Goal: Task Accomplishment & Management: Manage account settings

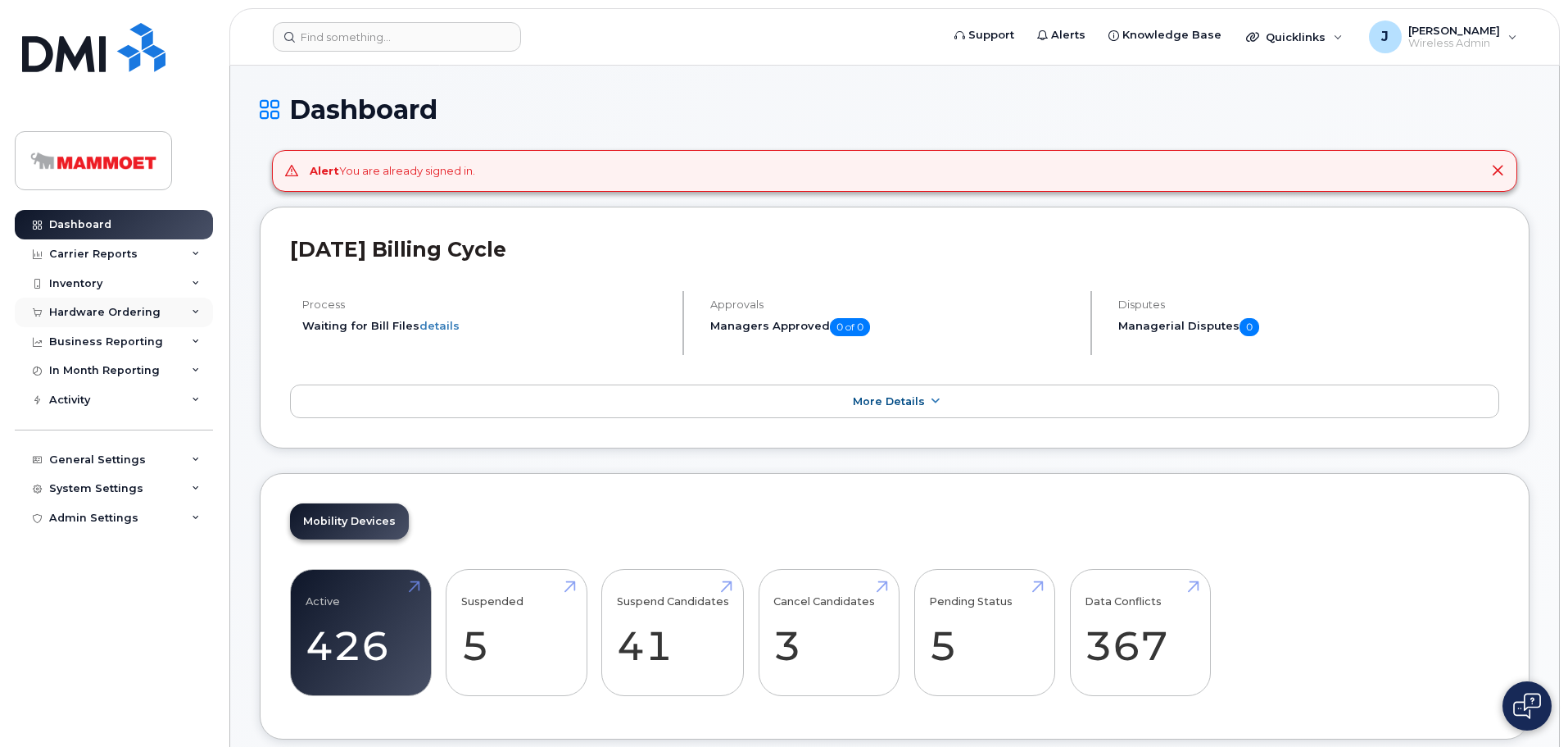
click at [68, 308] on div "Hardware Ordering" at bounding box center [105, 312] width 111 height 13
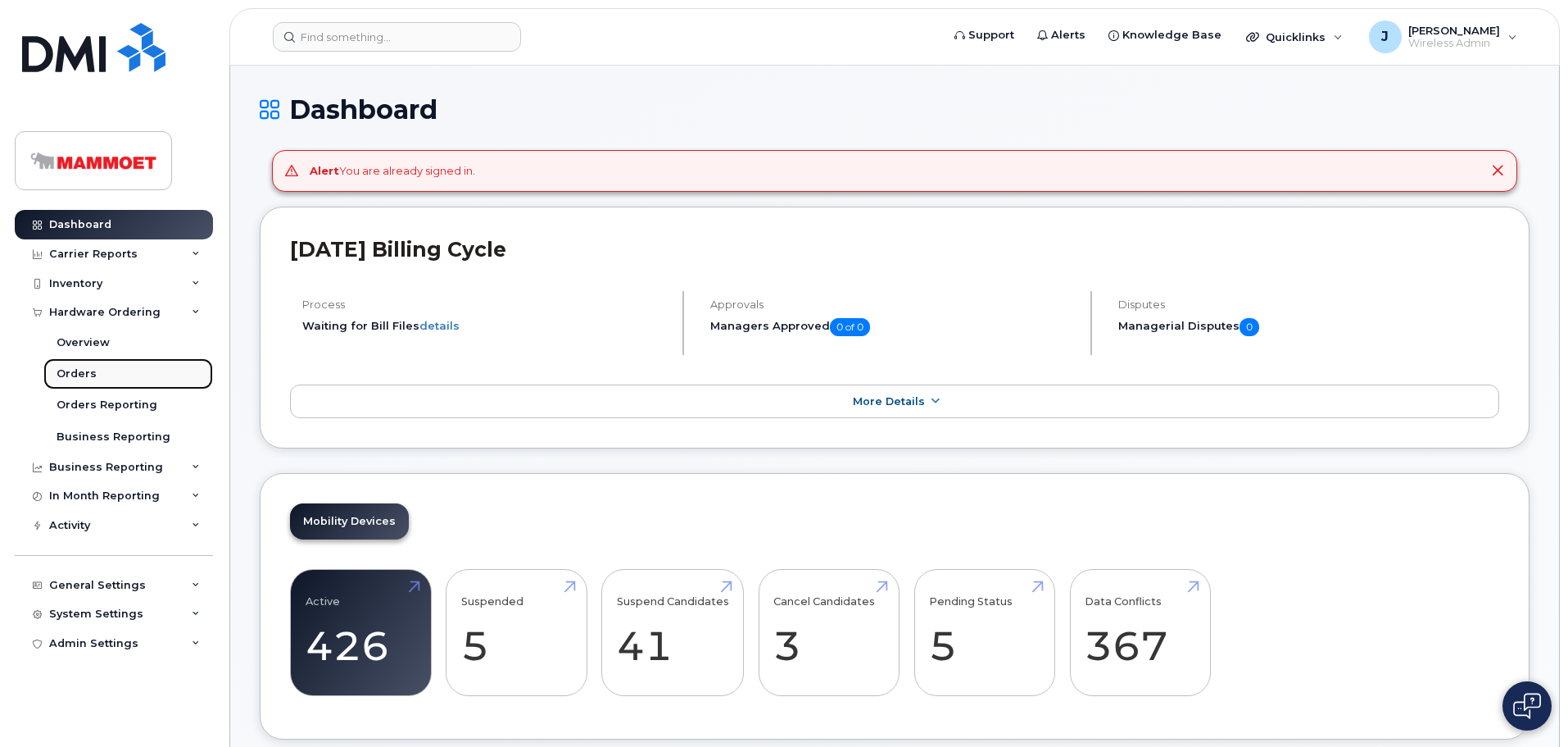
click at [88, 366] on div "Orders" at bounding box center [77, 374] width 40 height 15
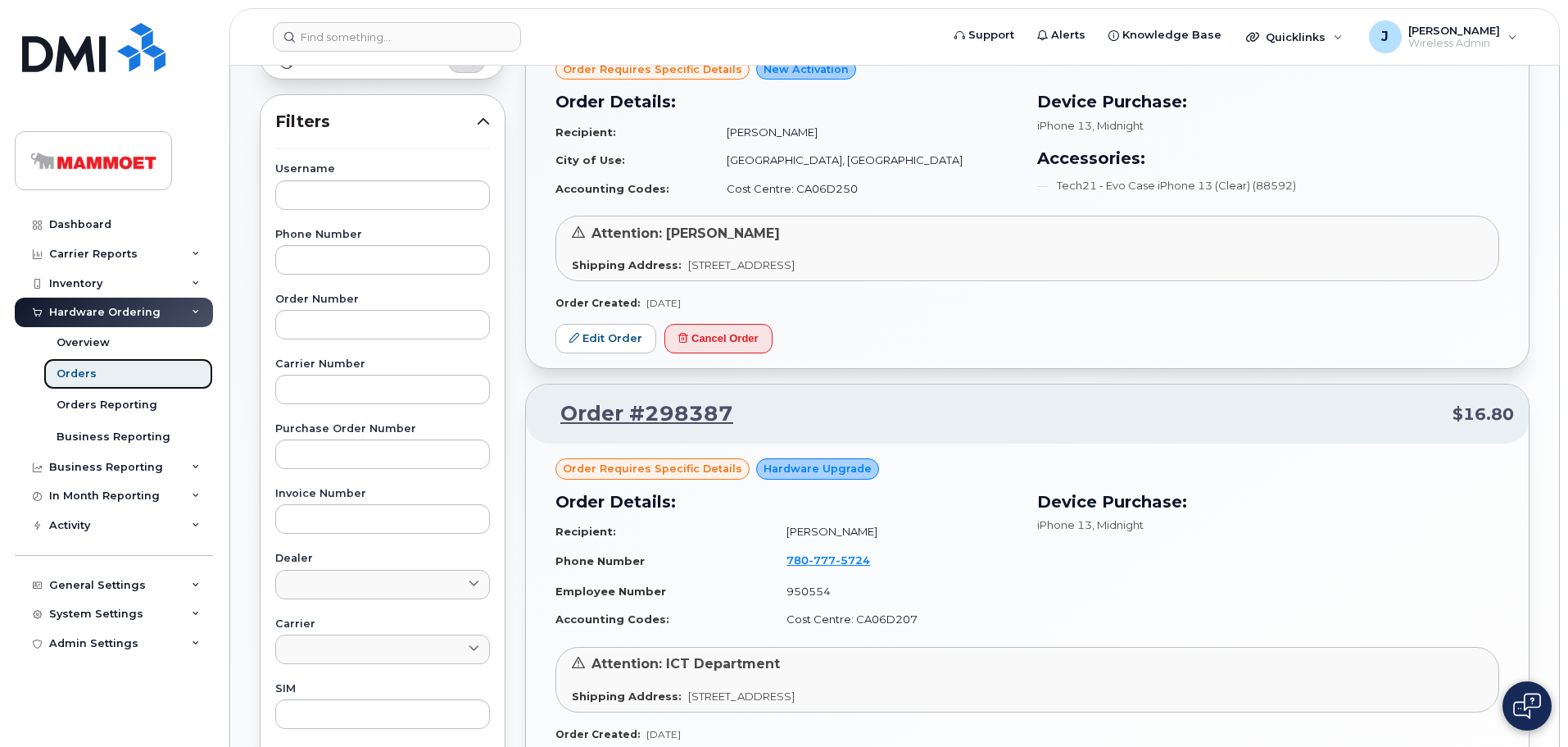
scroll to position [212, 0]
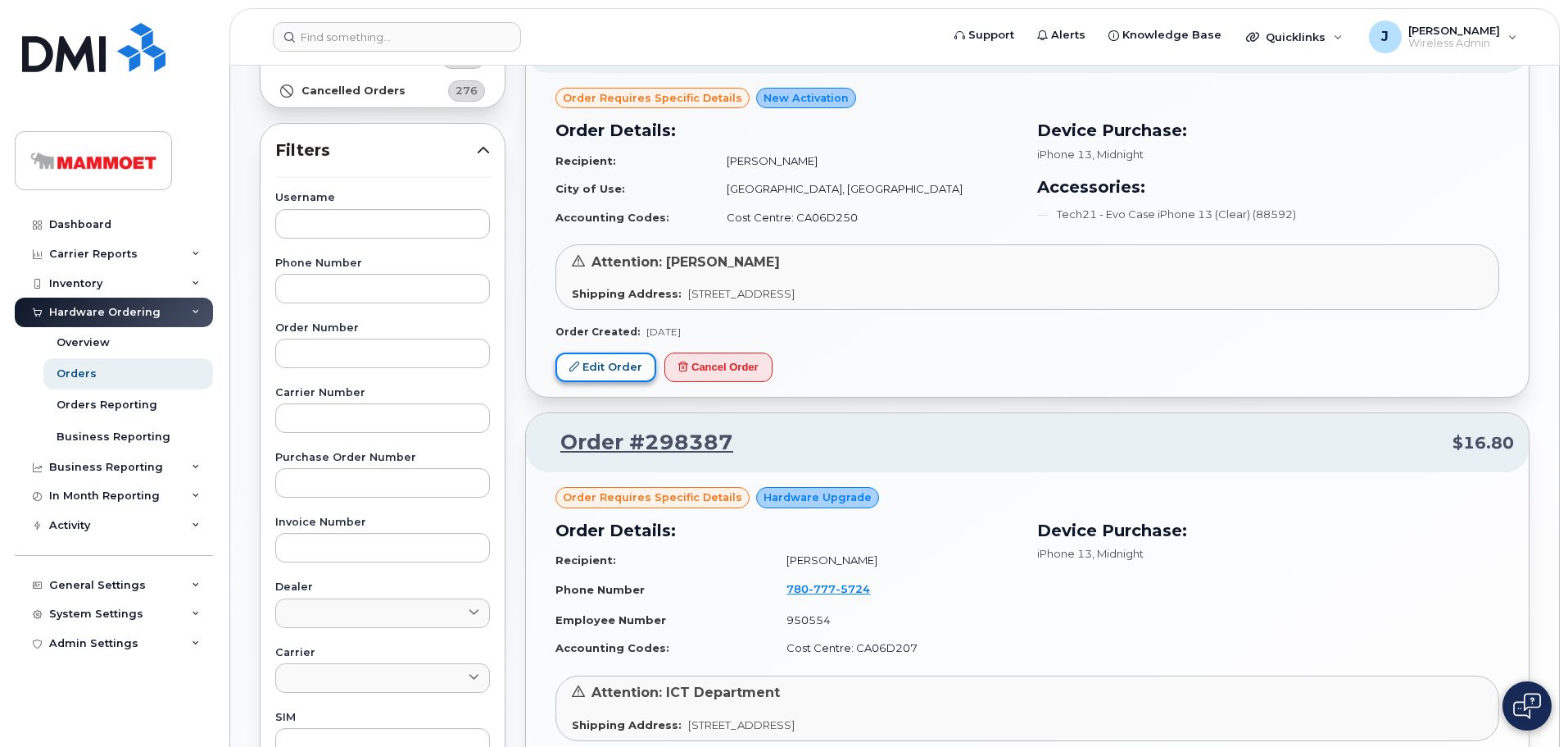
click at [603, 362] on link "Edit Order" at bounding box center [606, 367] width 101 height 31
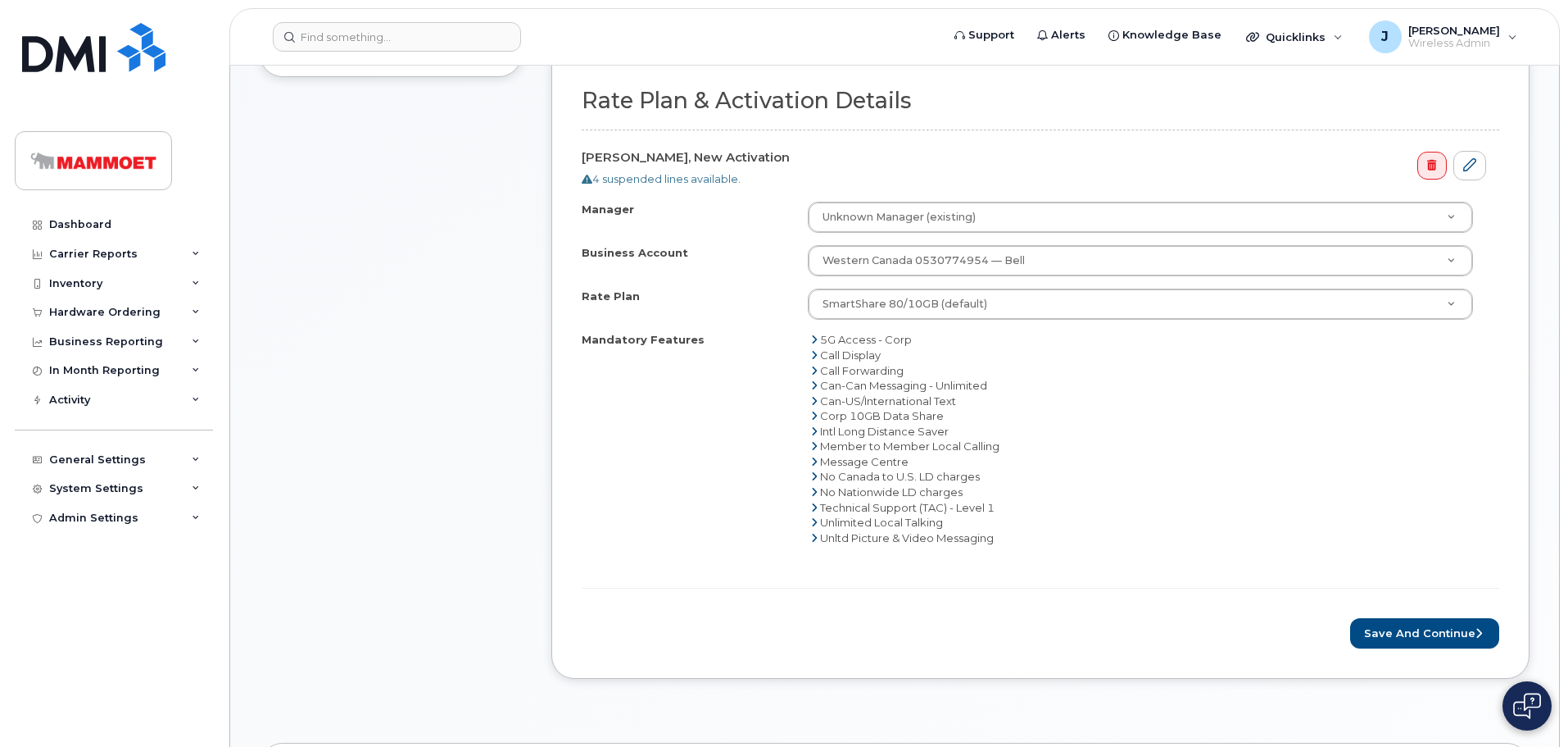
scroll to position [492, 0]
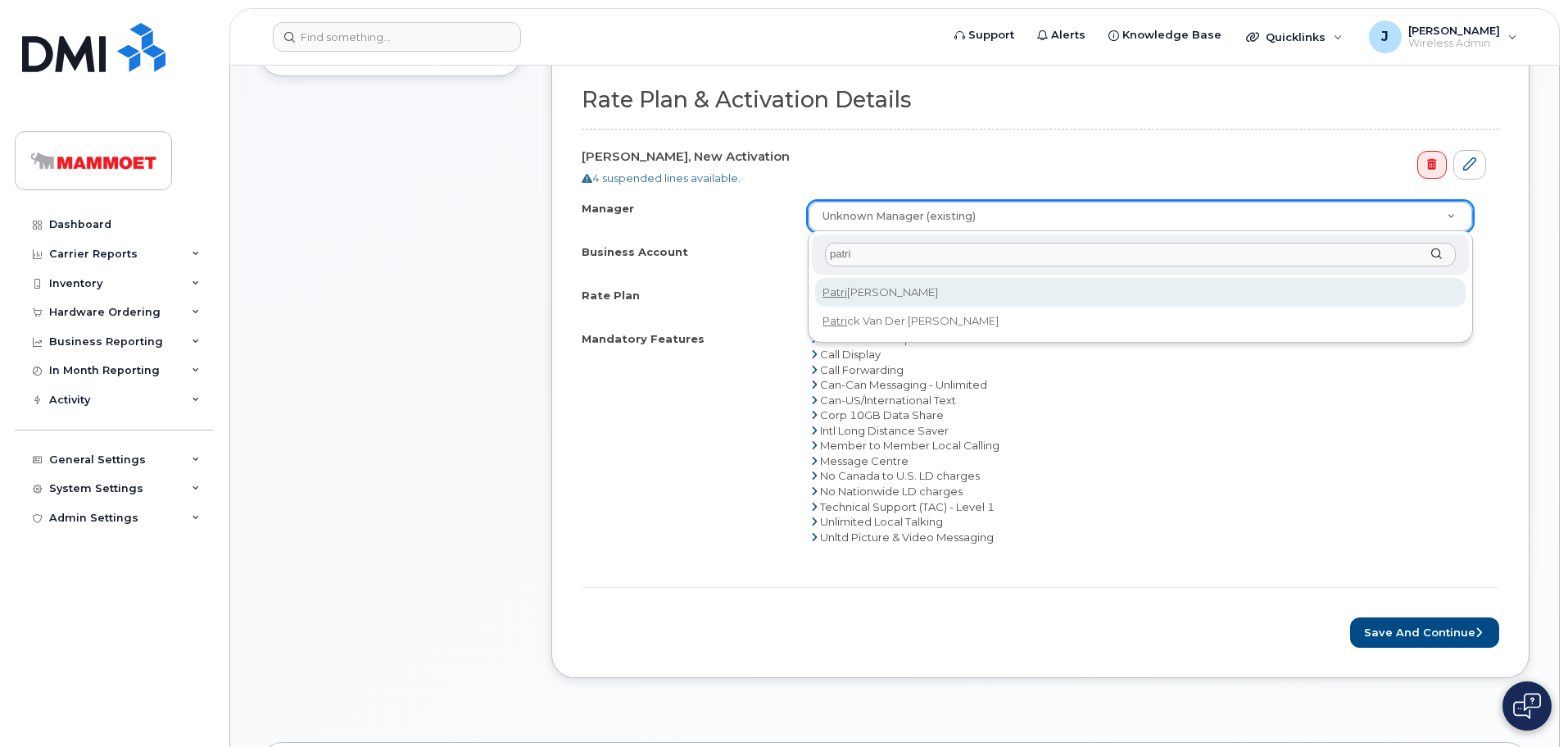
type input "patri"
select select "2347895"
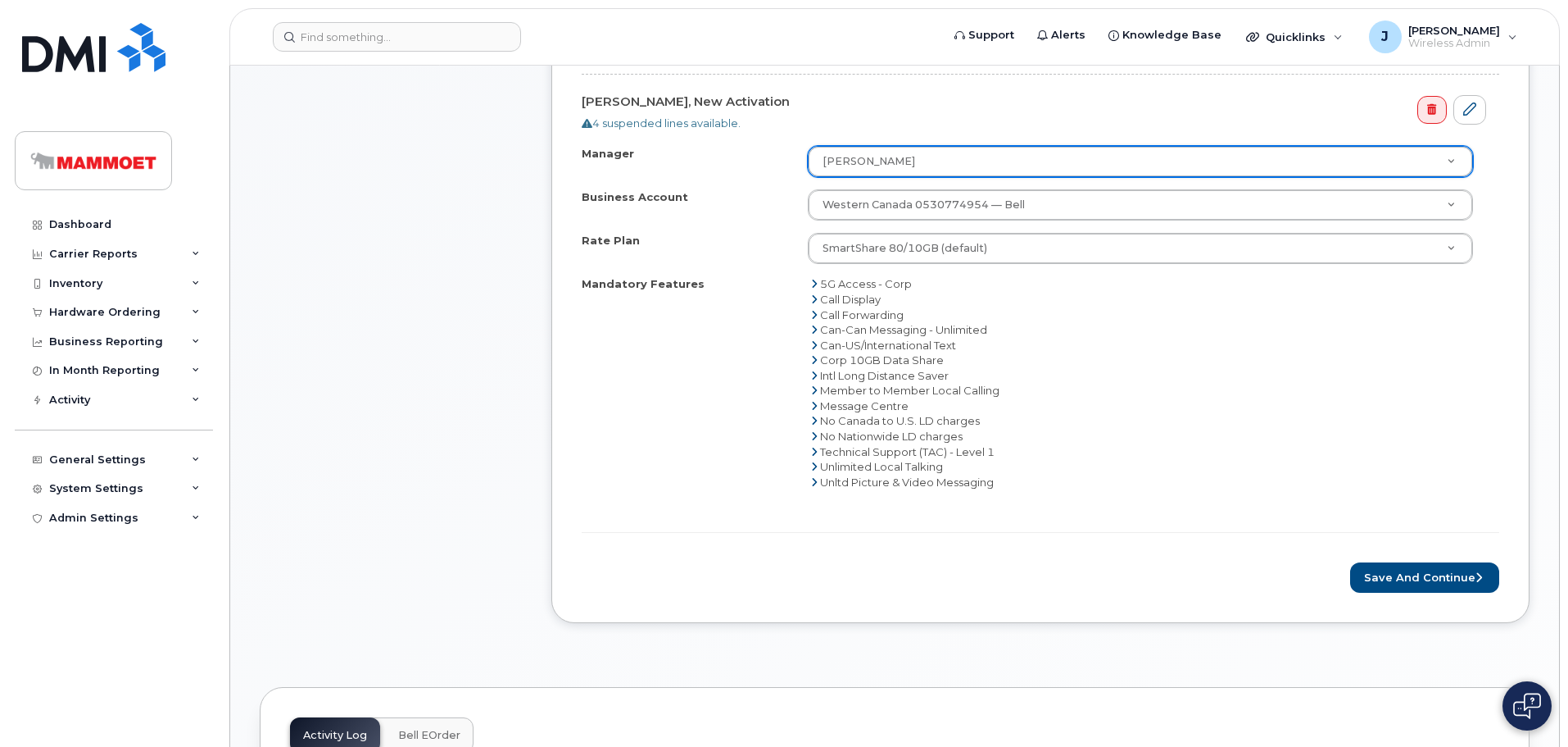
scroll to position [574, 0]
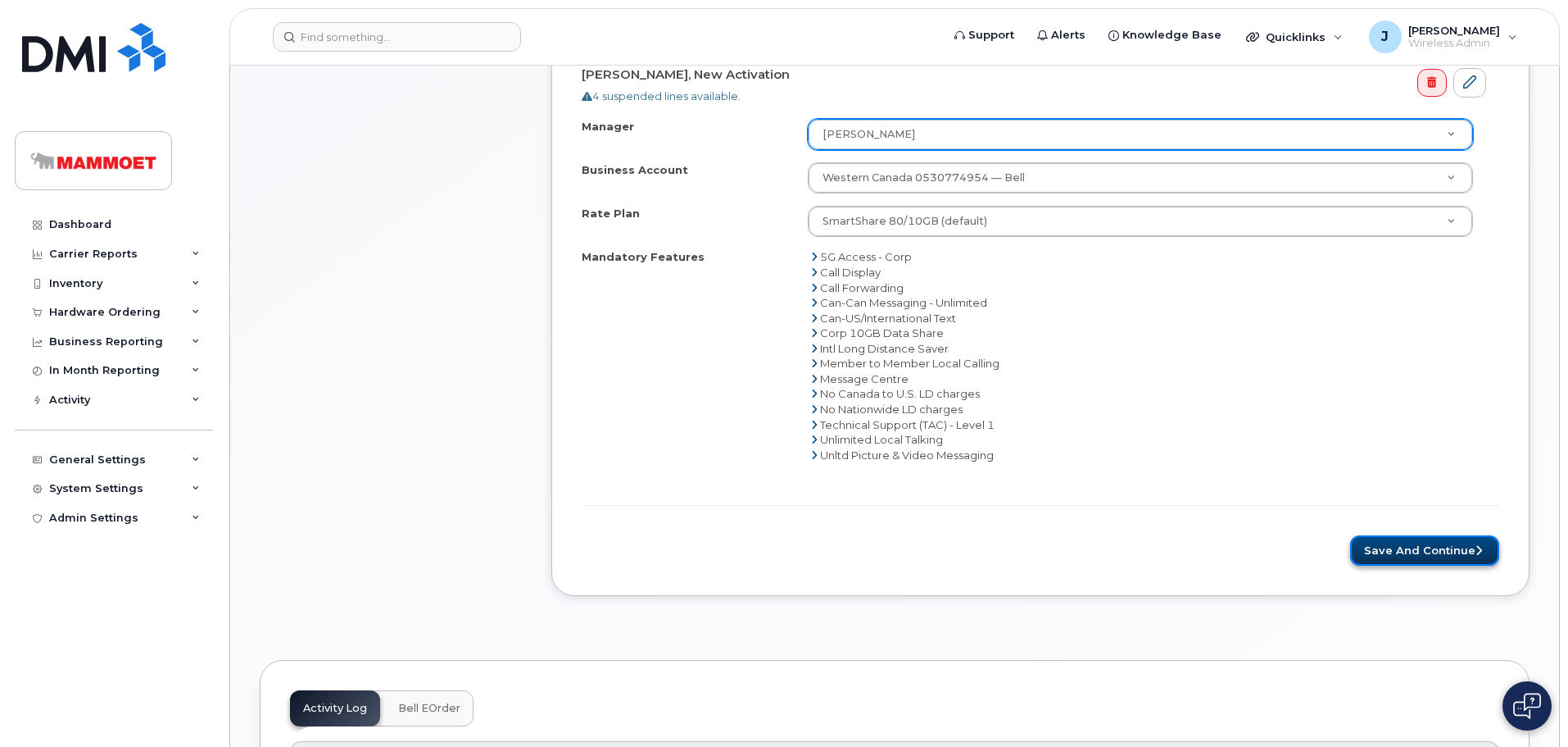
click at [1388, 548] on button "Save and Continue" at bounding box center [1424, 550] width 149 height 31
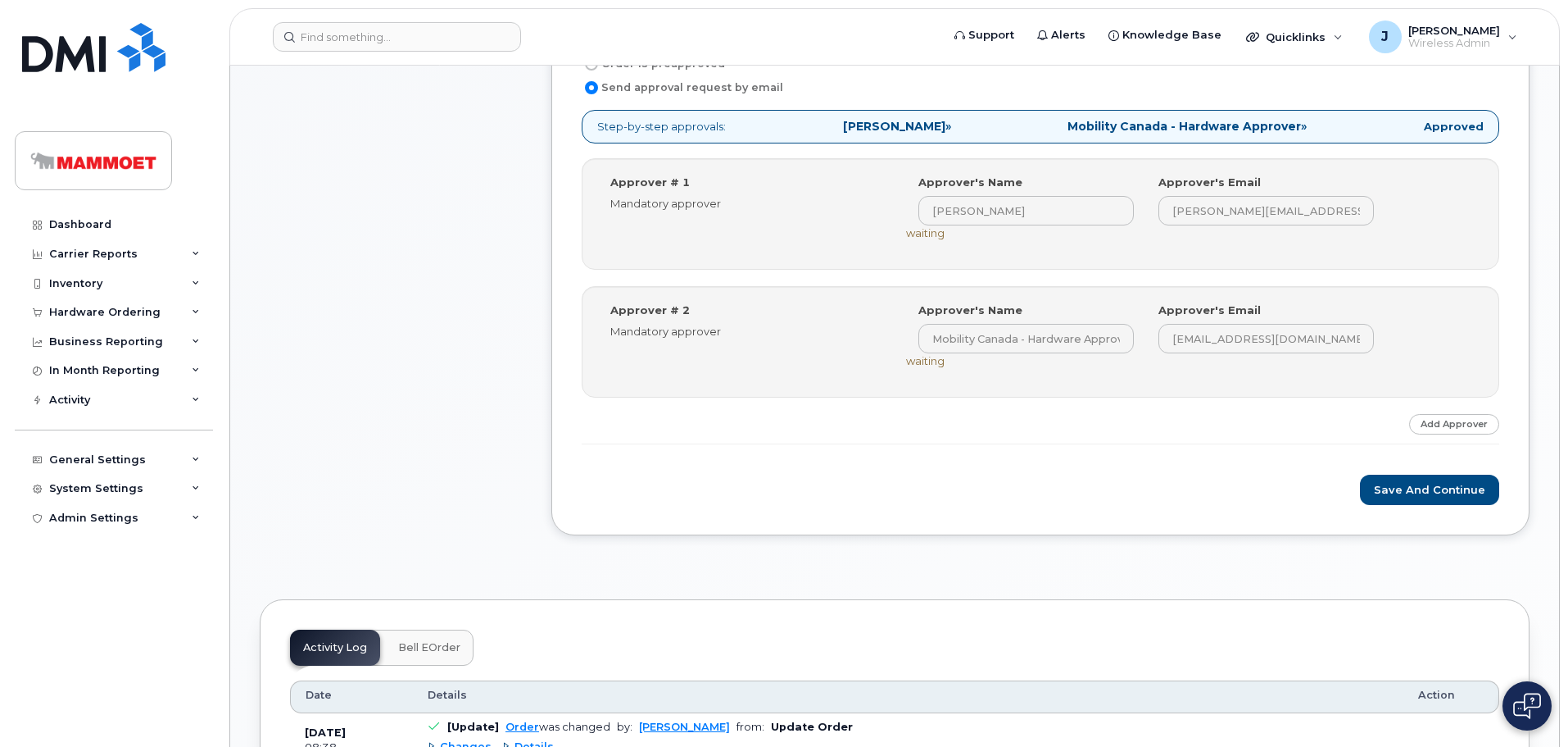
scroll to position [574, 0]
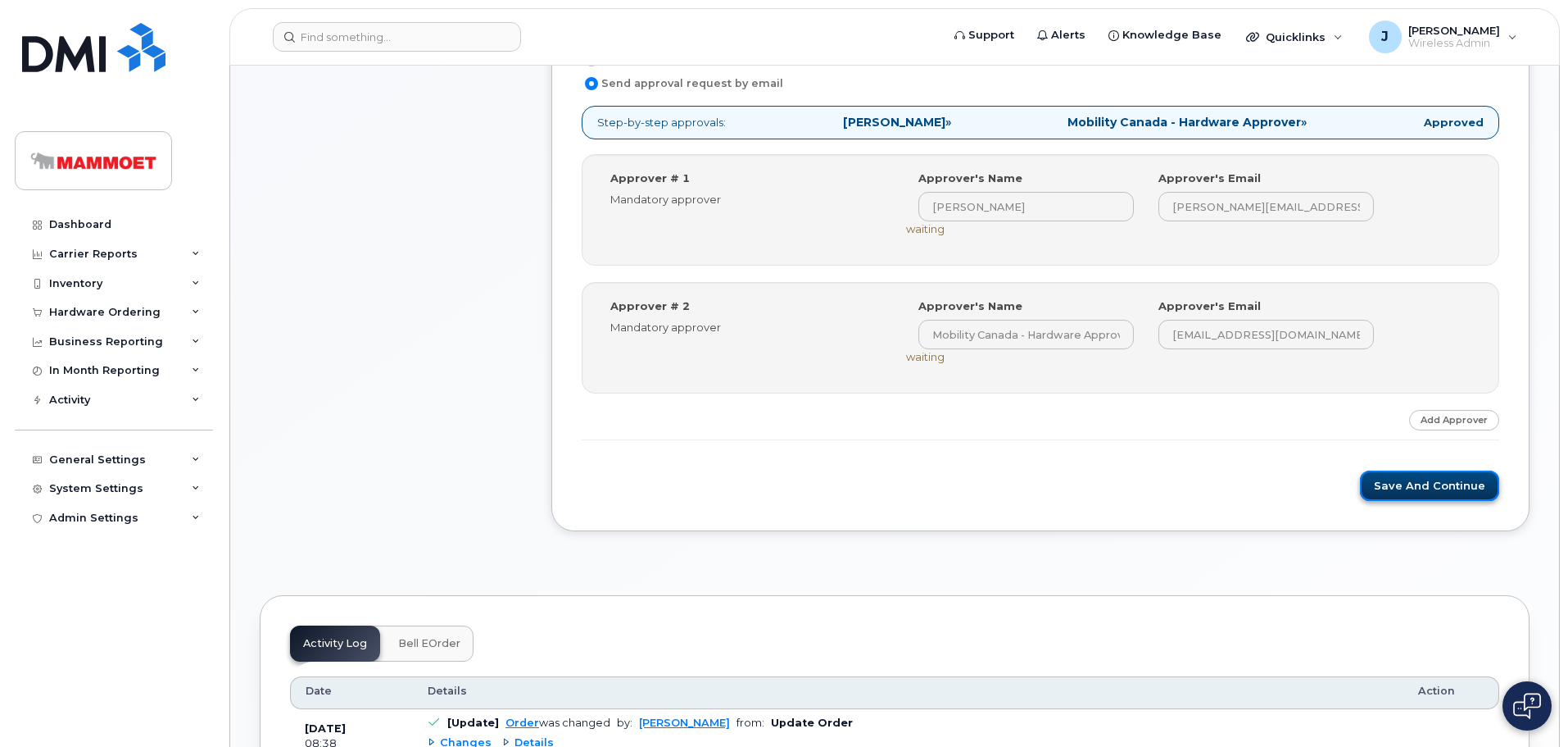
click at [1390, 485] on button "Save and Continue" at bounding box center [1429, 485] width 139 height 31
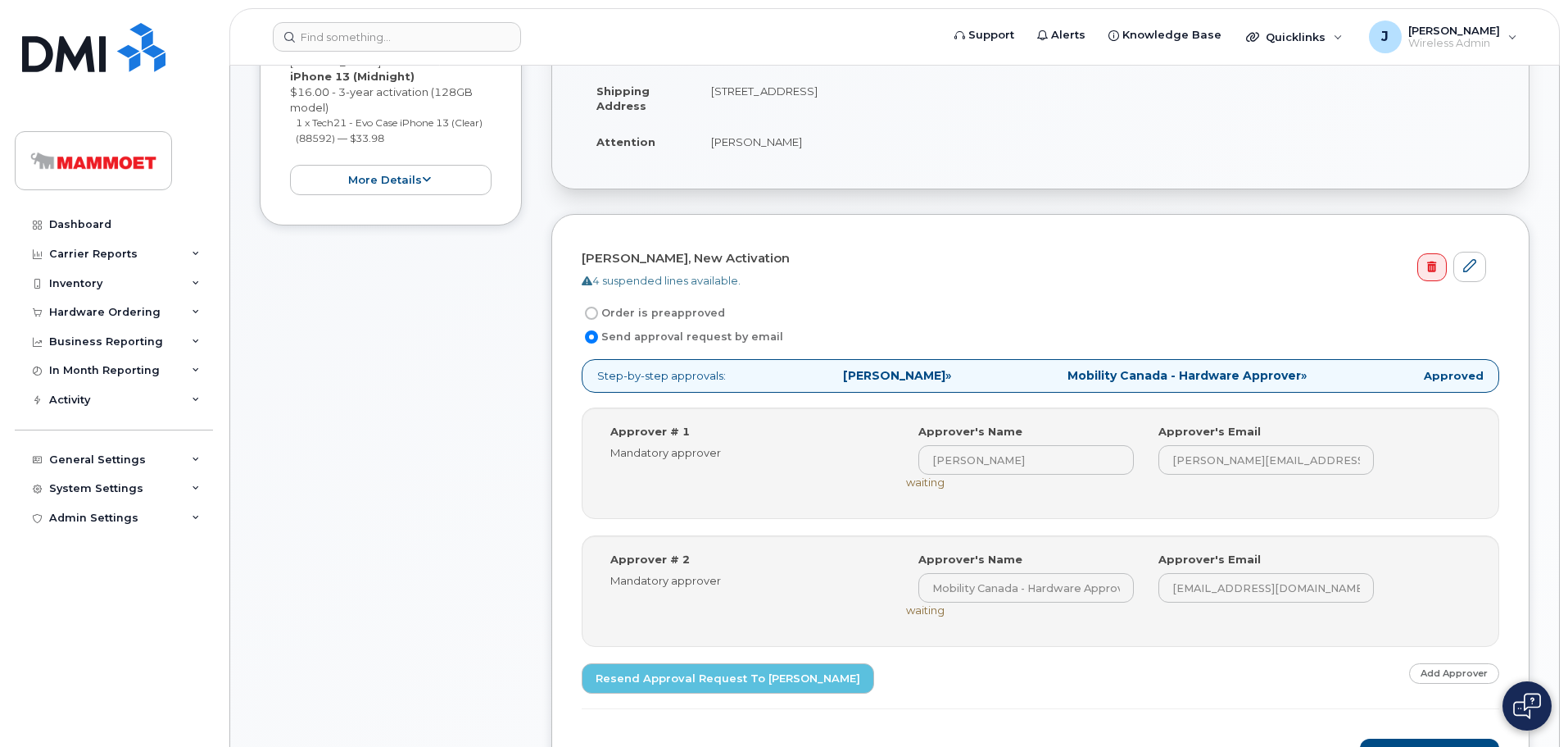
scroll to position [409, 0]
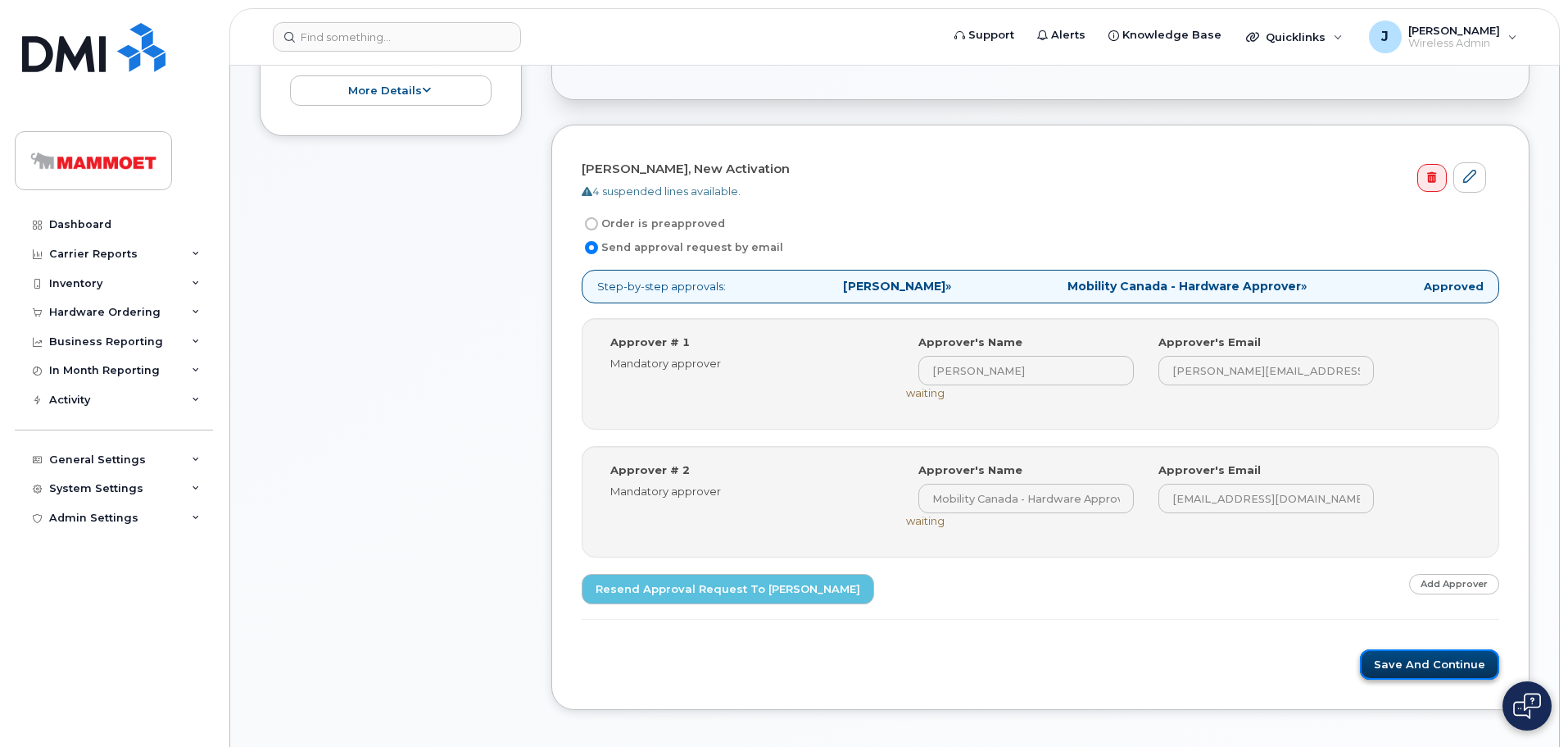
click at [1381, 660] on button "Save and Continue" at bounding box center [1429, 664] width 139 height 31
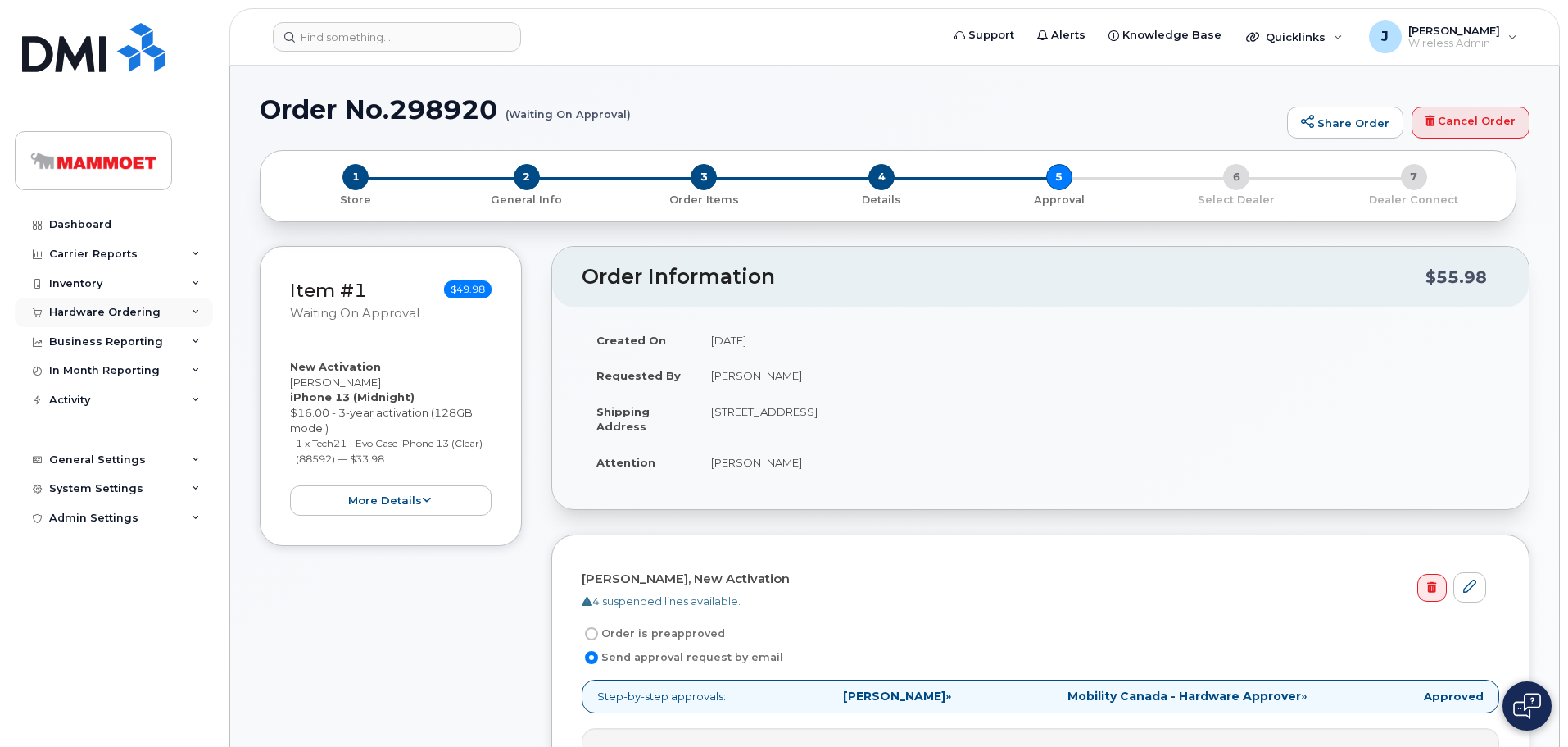
click at [96, 306] on div "Hardware Ordering" at bounding box center [105, 312] width 111 height 13
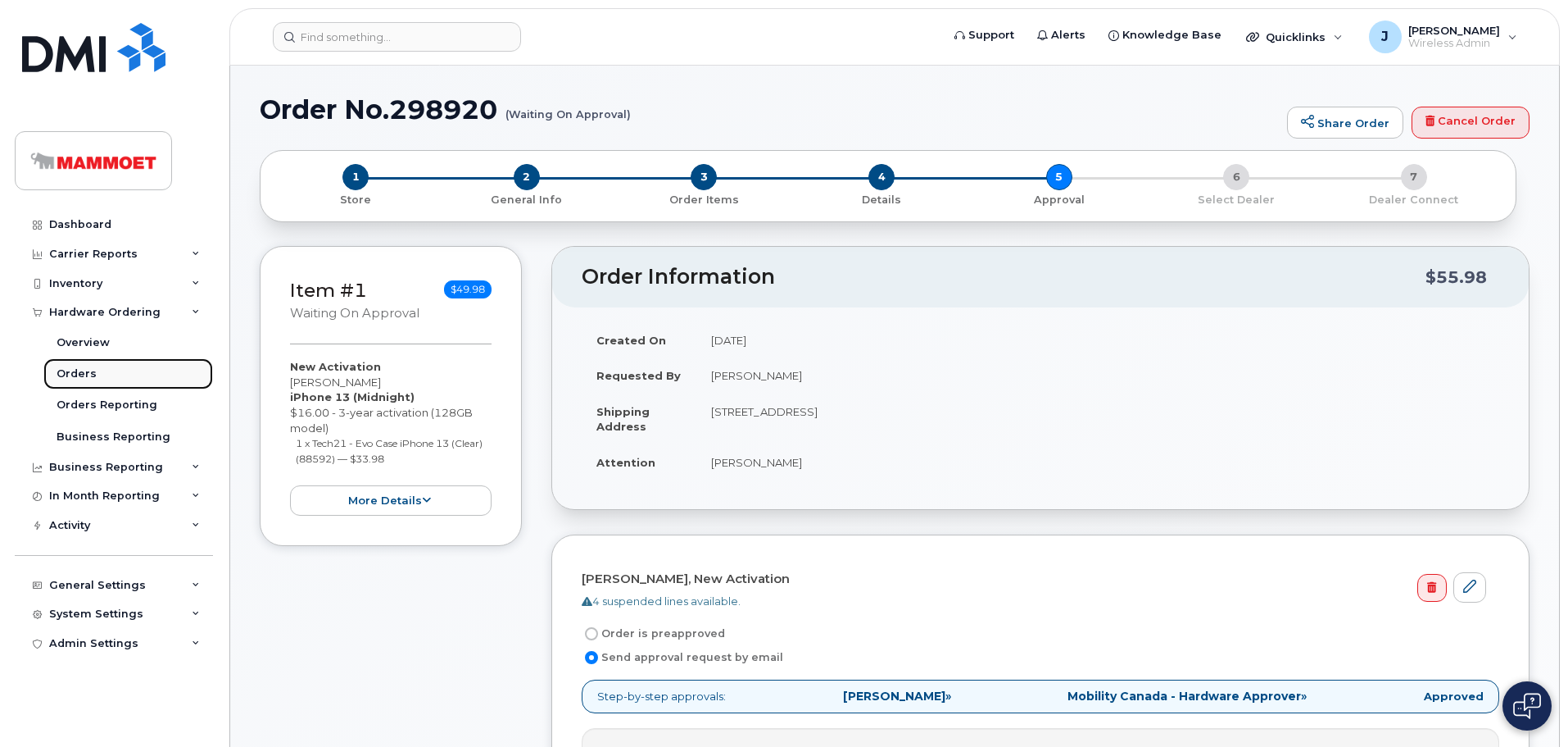
click at [80, 375] on div "Orders" at bounding box center [77, 374] width 40 height 15
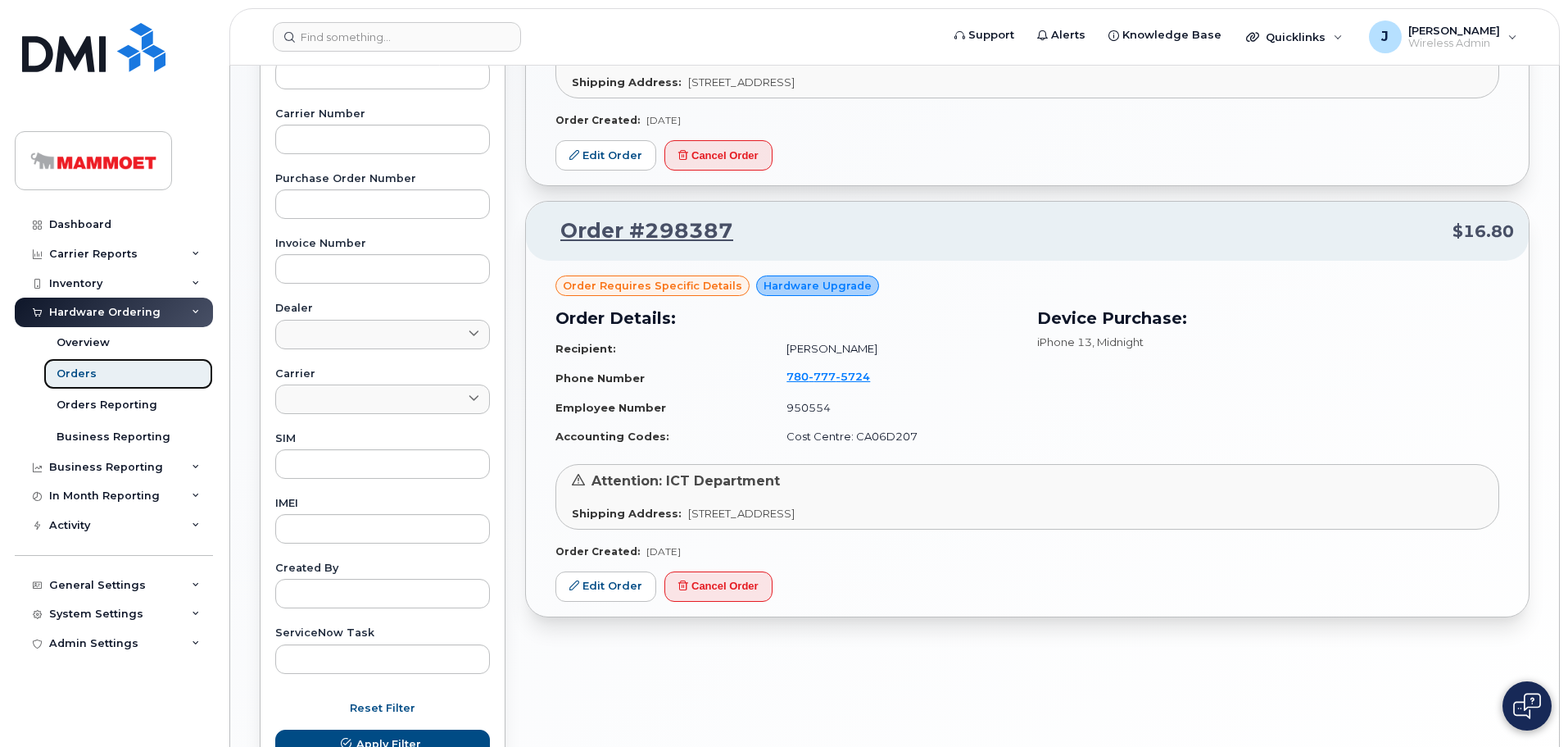
scroll to position [492, 0]
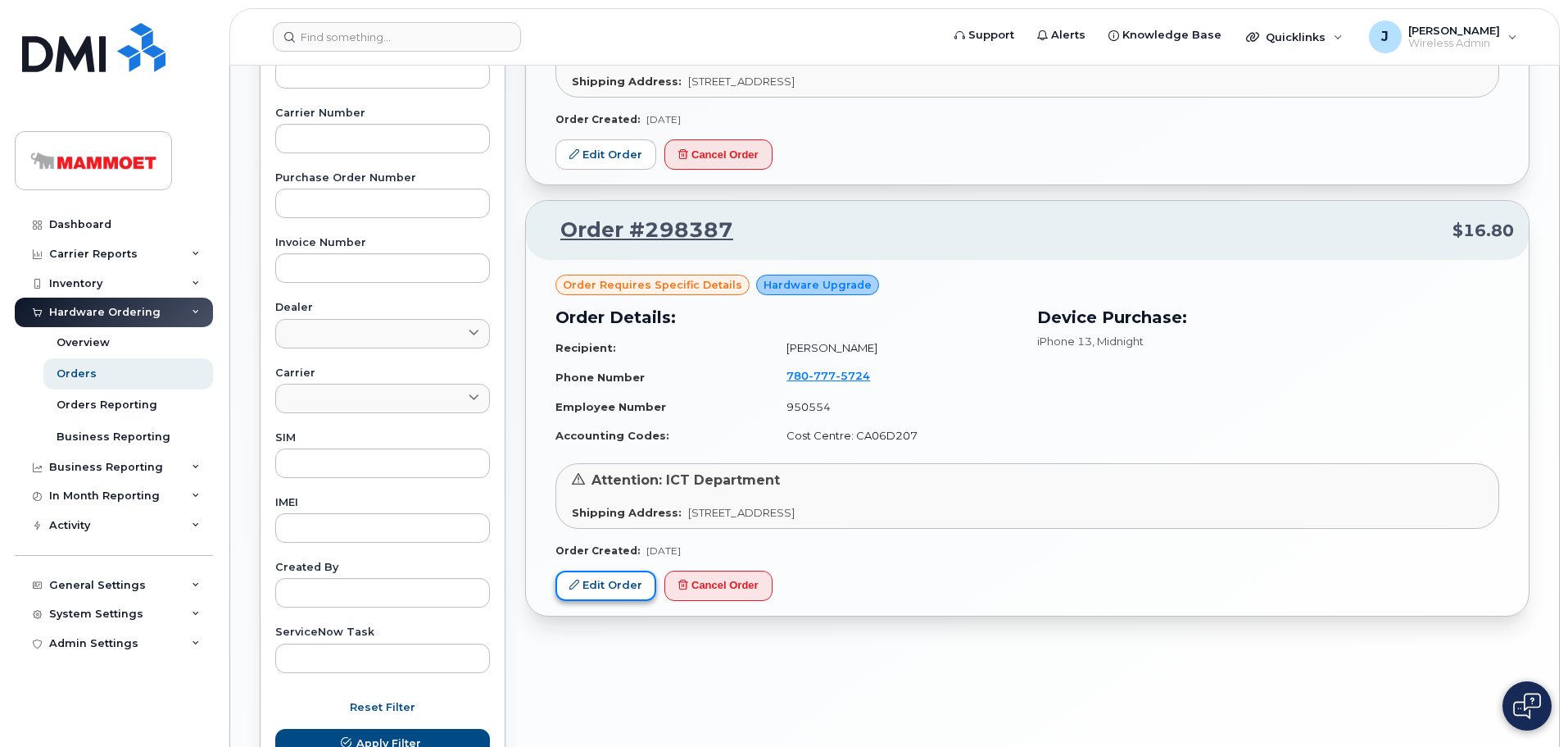
click at [631, 586] on link "Edit Order" at bounding box center [606, 585] width 101 height 31
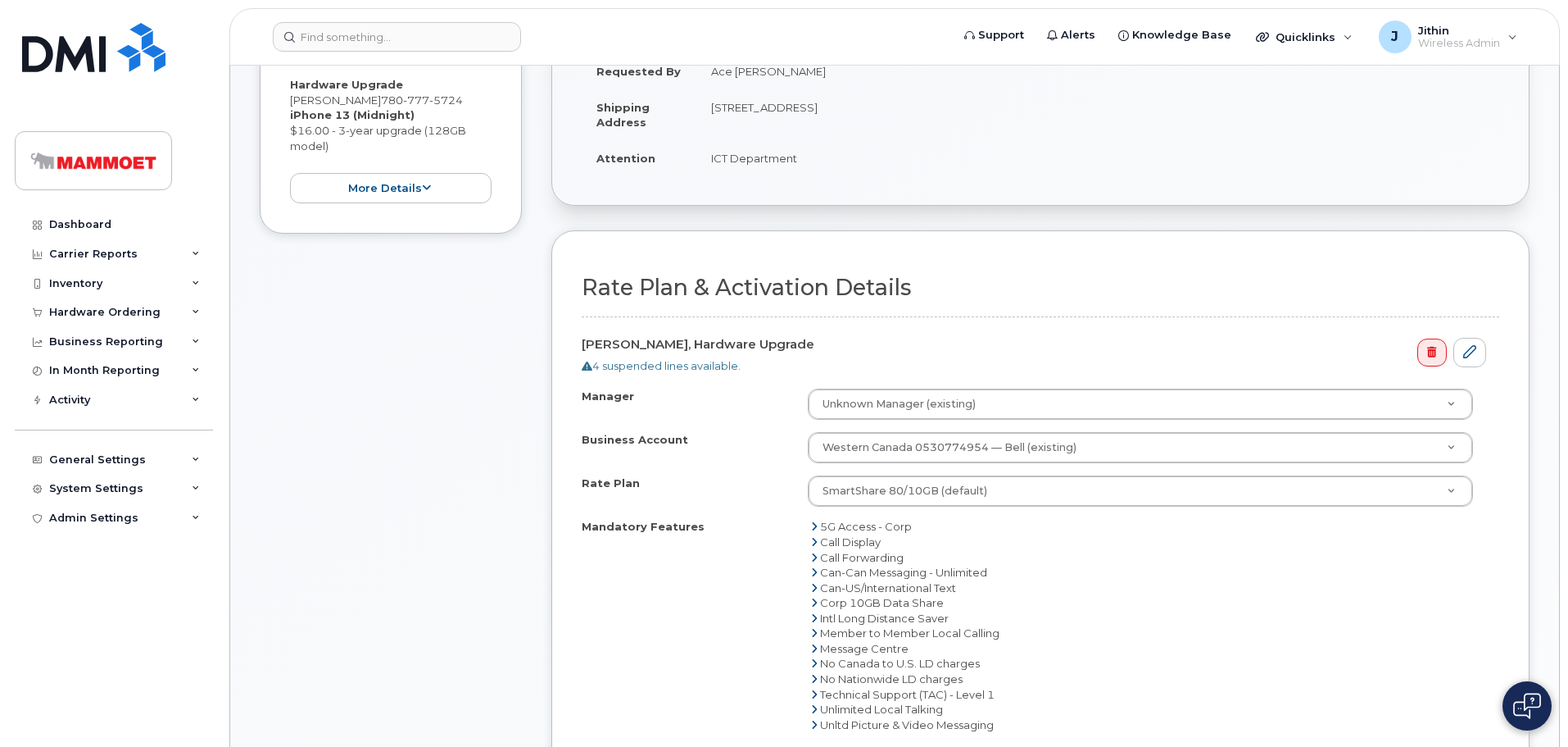
scroll to position [328, 0]
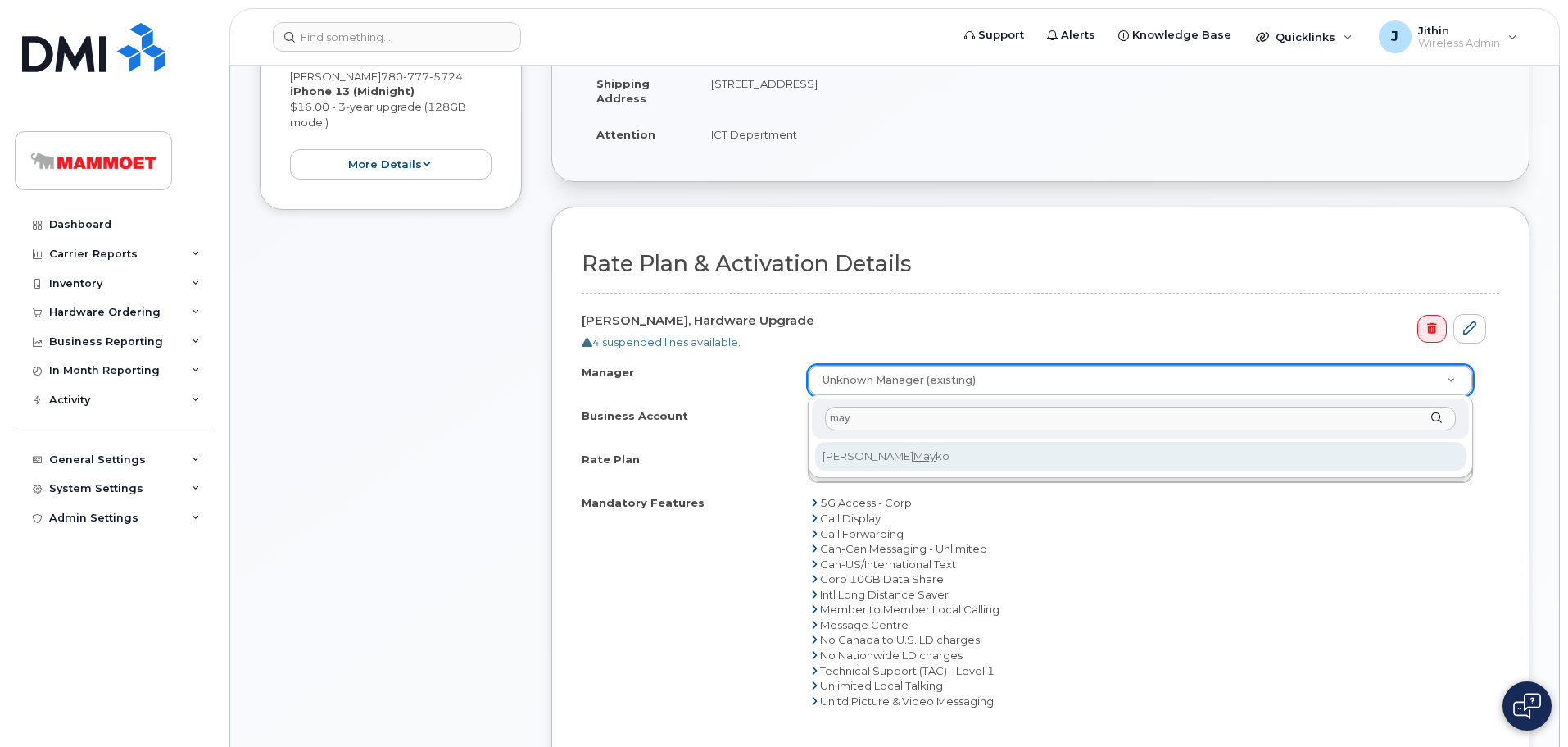
type input "may"
select select "1665059"
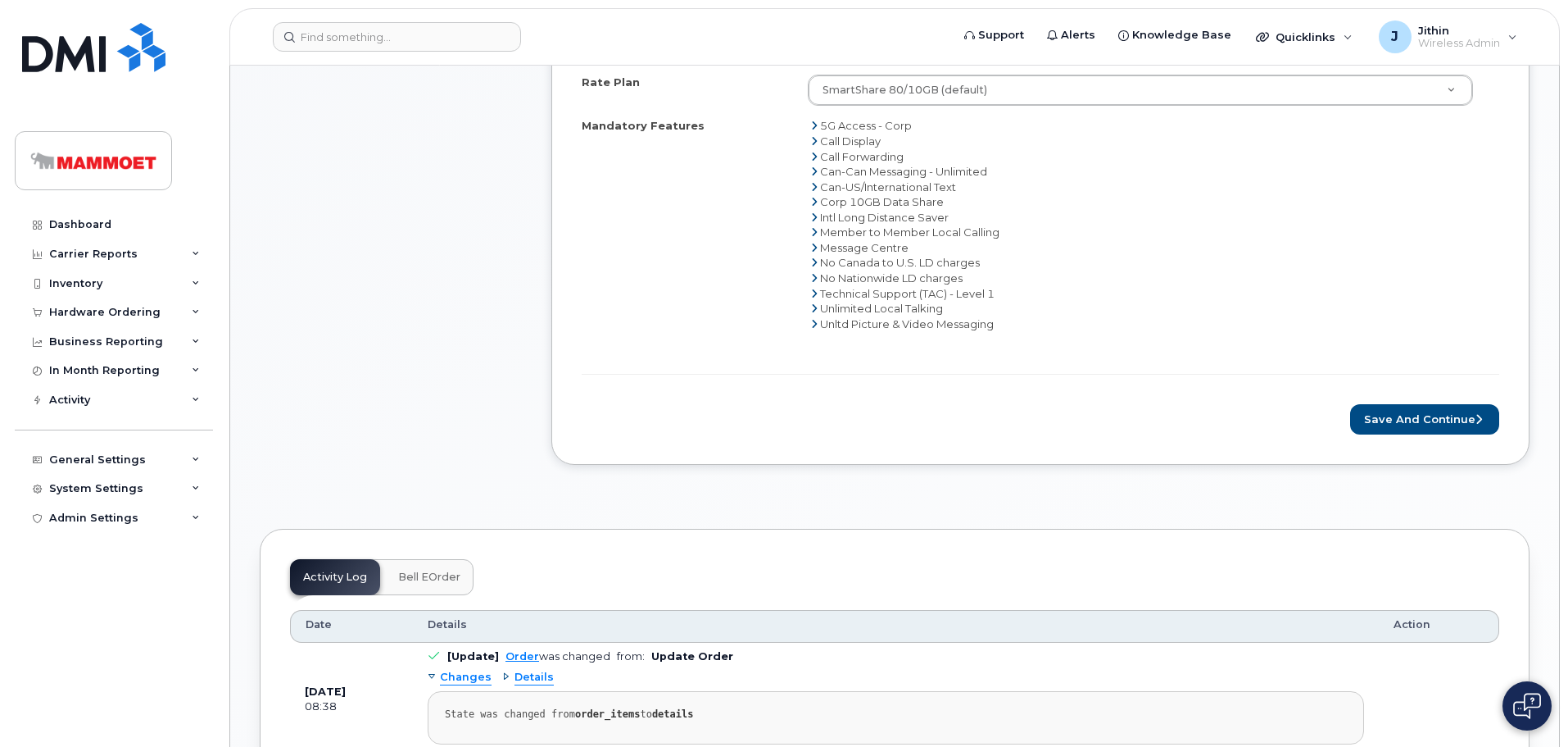
scroll to position [738, 0]
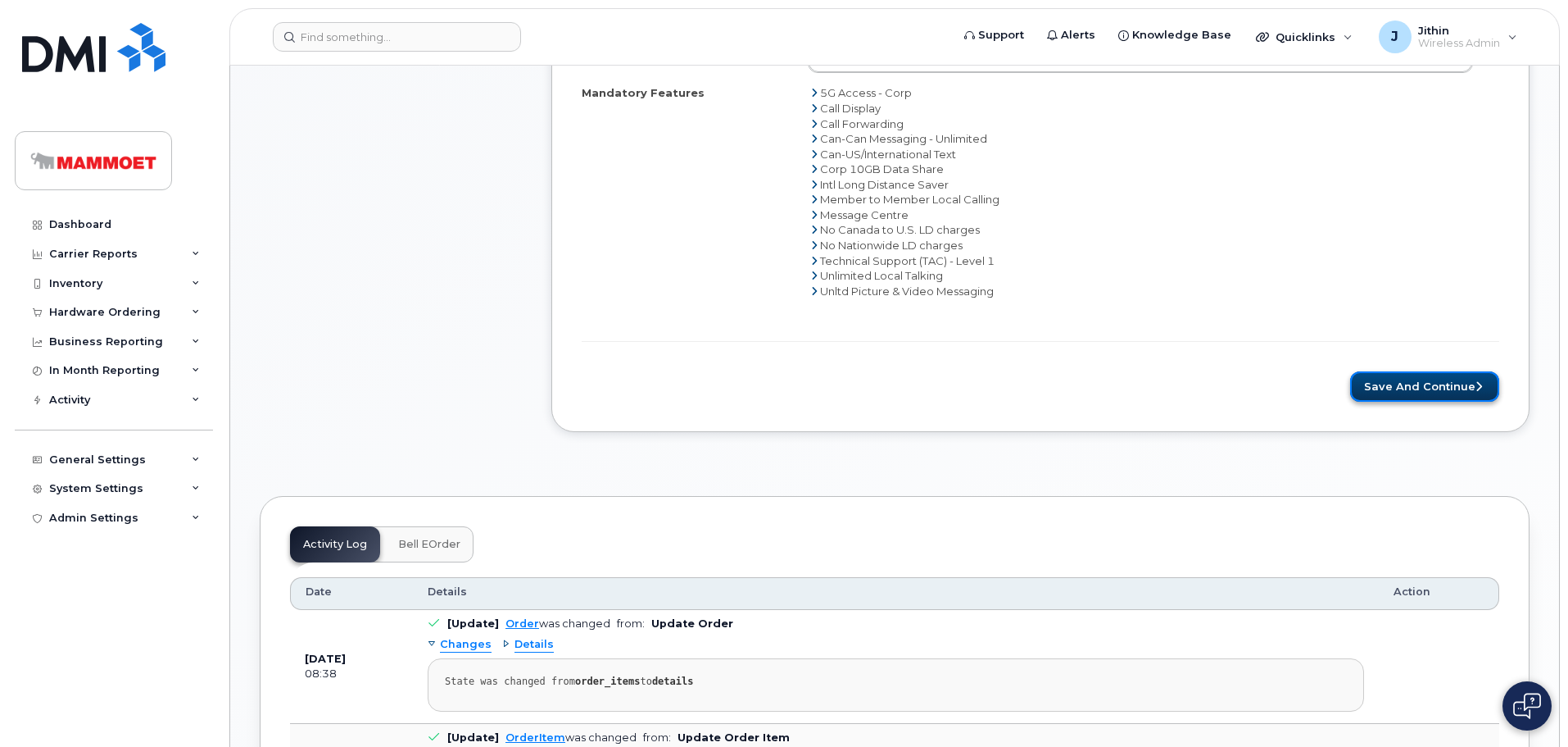
click at [1391, 389] on button "Save and Continue" at bounding box center [1424, 386] width 149 height 31
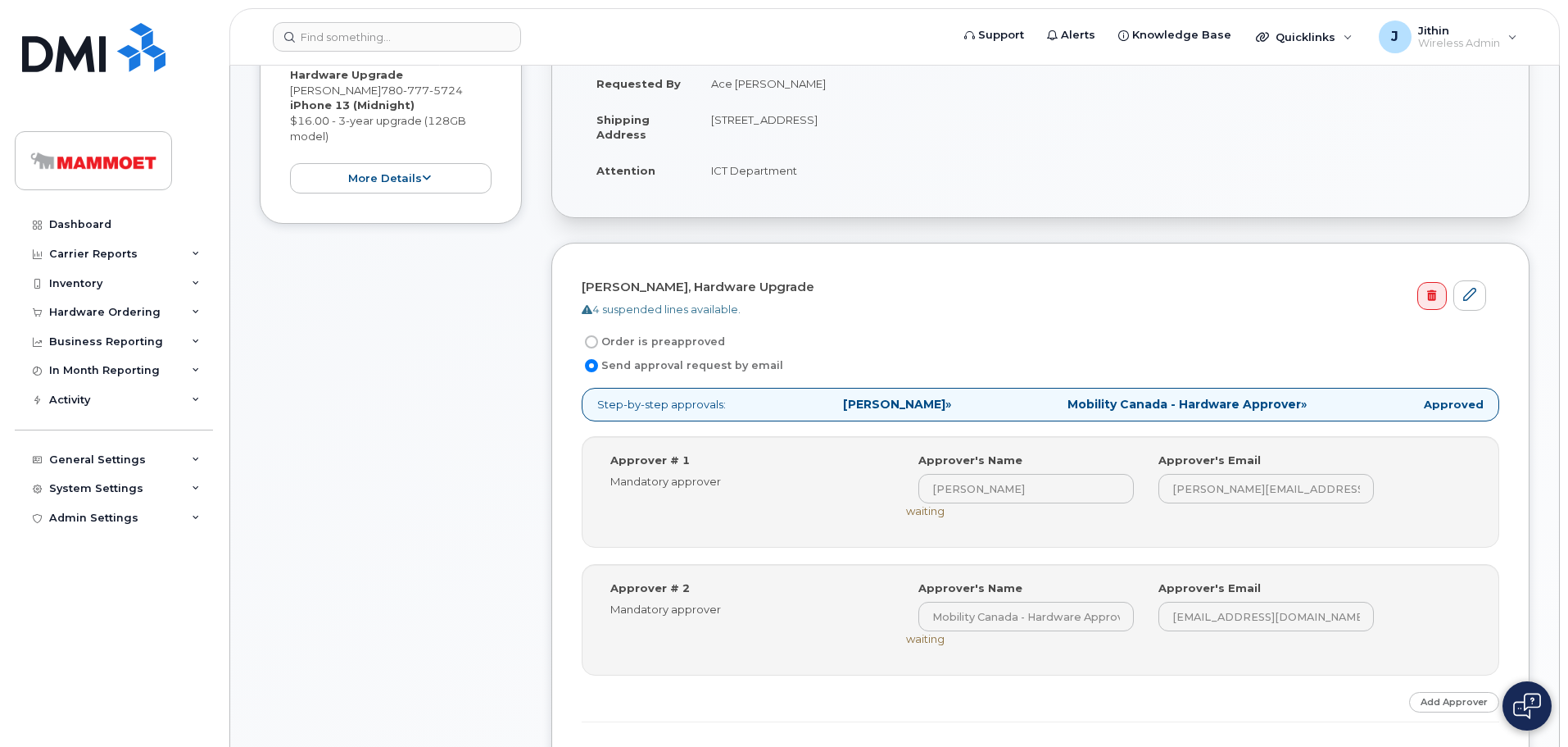
scroll to position [328, 0]
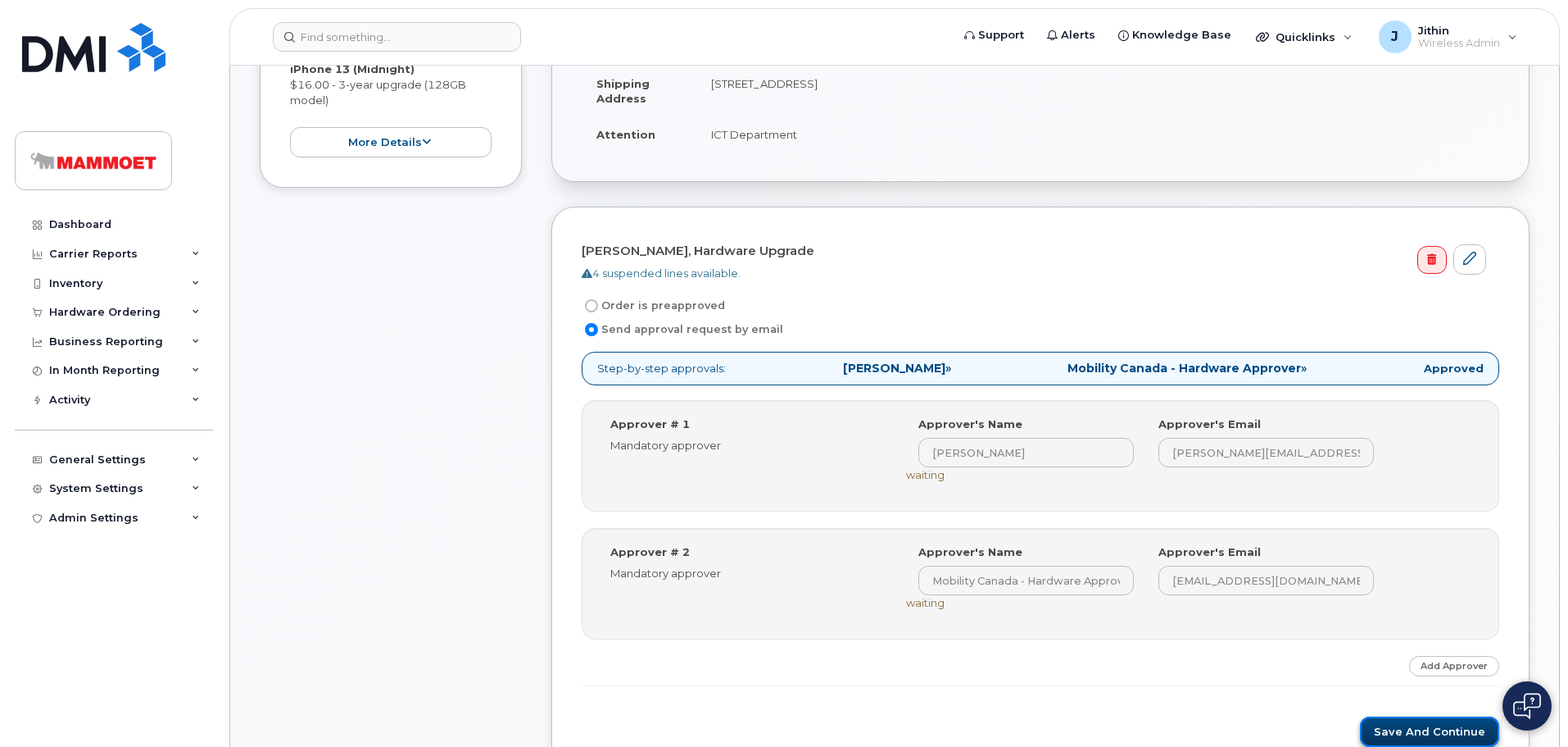
drag, startPoint x: 1408, startPoint y: 729, endPoint x: 1377, endPoint y: 727, distance: 31.1
click at [1409, 729] on button "Save and Continue" at bounding box center [1429, 731] width 139 height 31
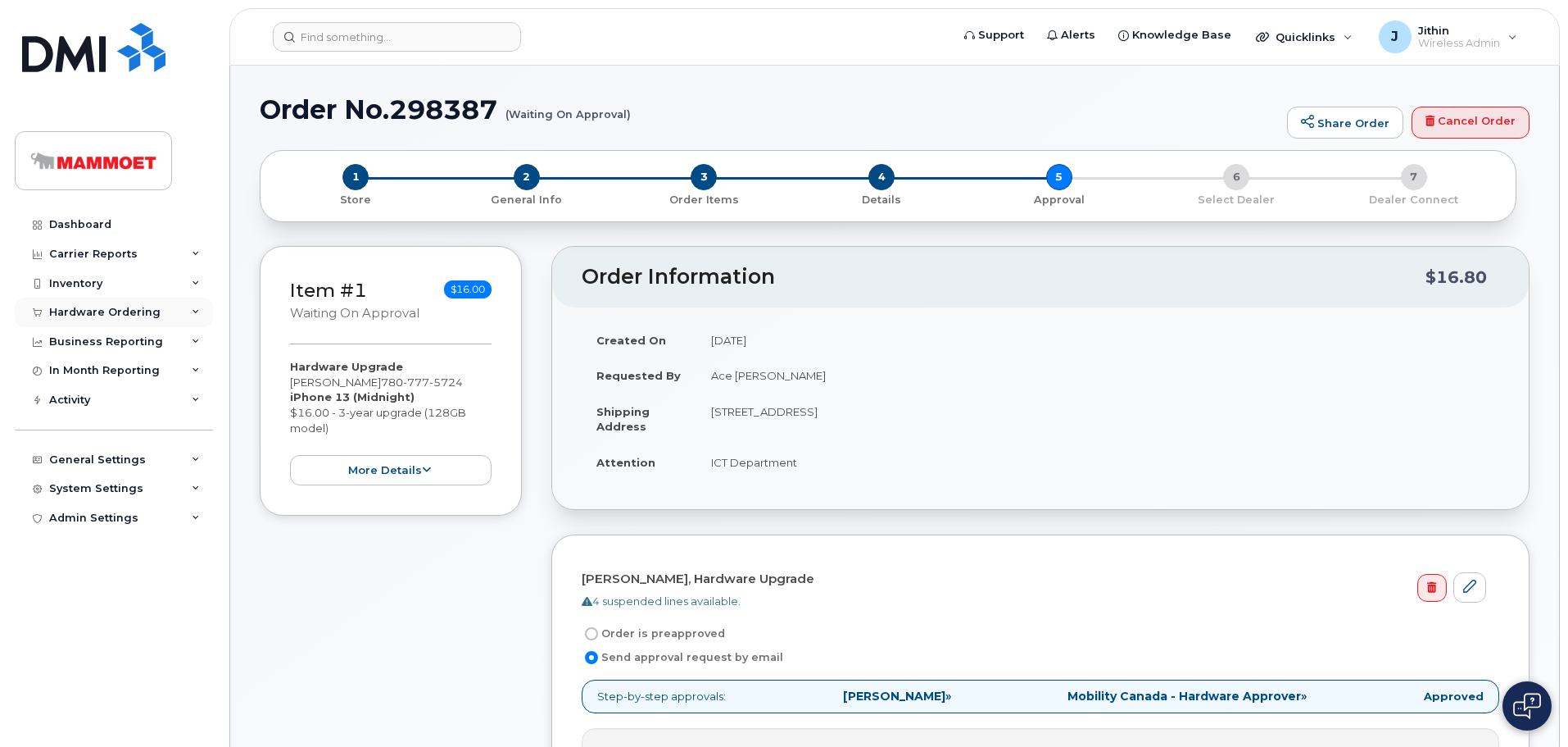
click at [83, 312] on div "Hardware Ordering" at bounding box center [105, 312] width 111 height 13
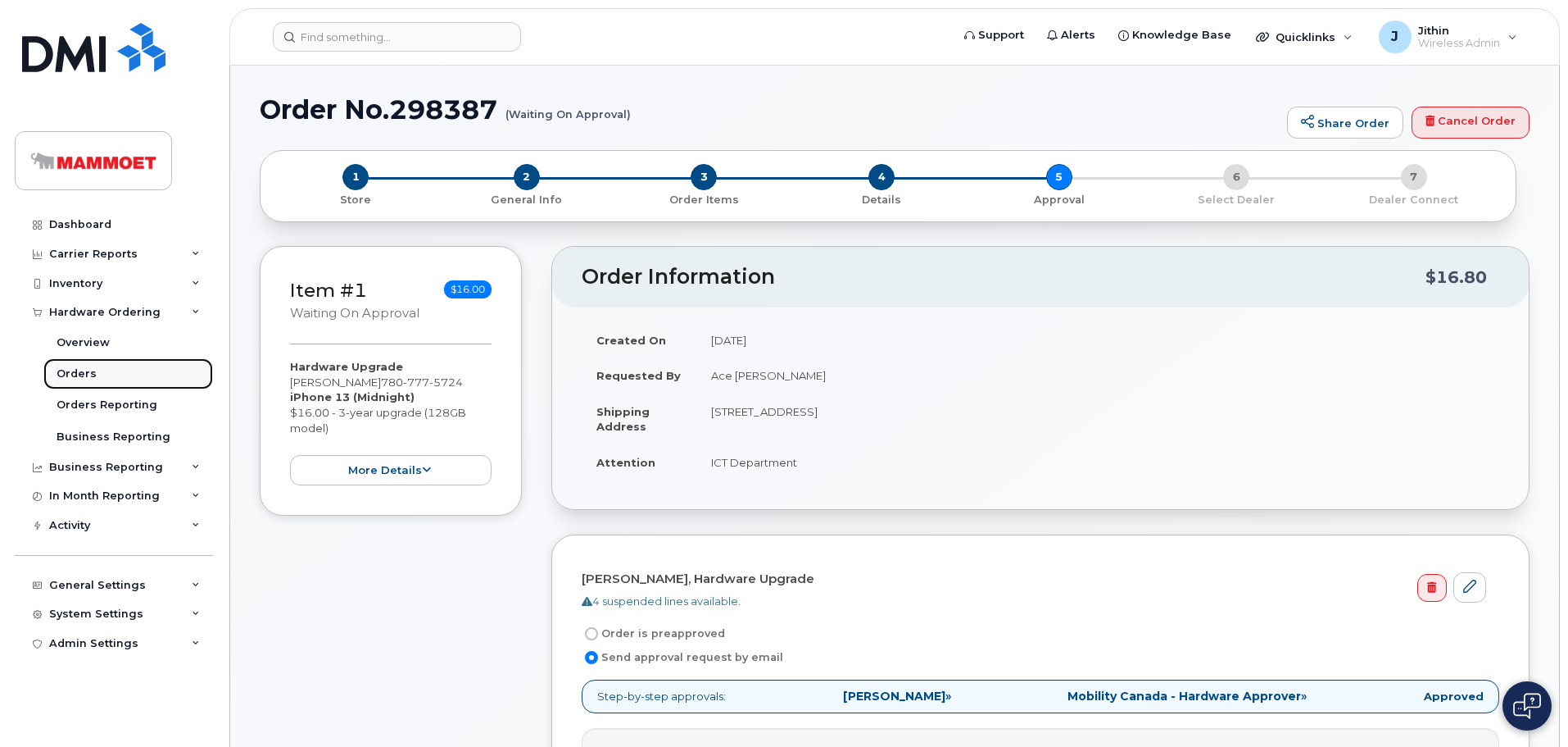
click at [87, 373] on div "Orders" at bounding box center [77, 374] width 40 height 15
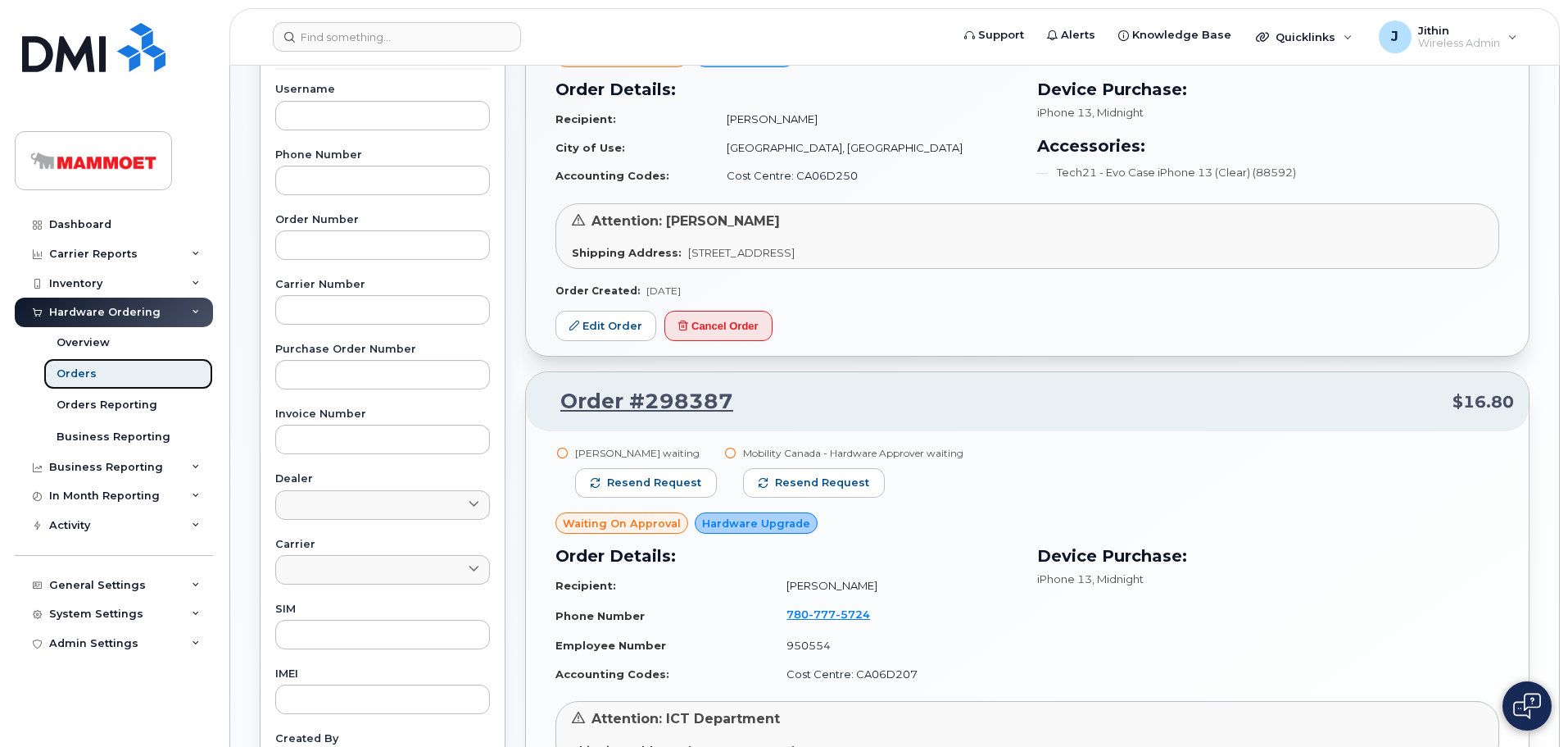
scroll to position [328, 0]
